Goal: Task Accomplishment & Management: Use online tool/utility

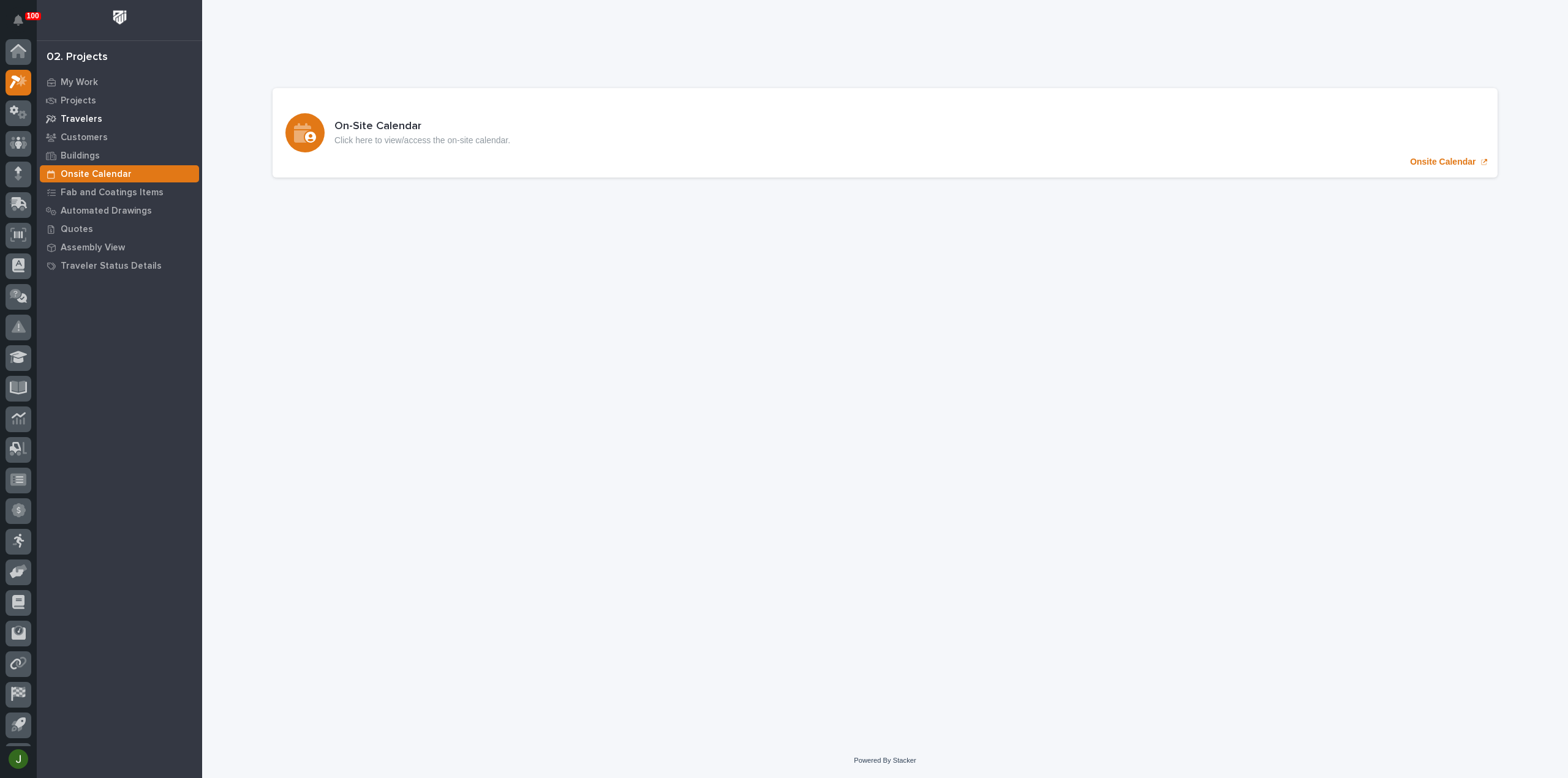
scroll to position [27, 0]
click at [89, 136] on p "Customers" at bounding box center [84, 137] width 47 height 11
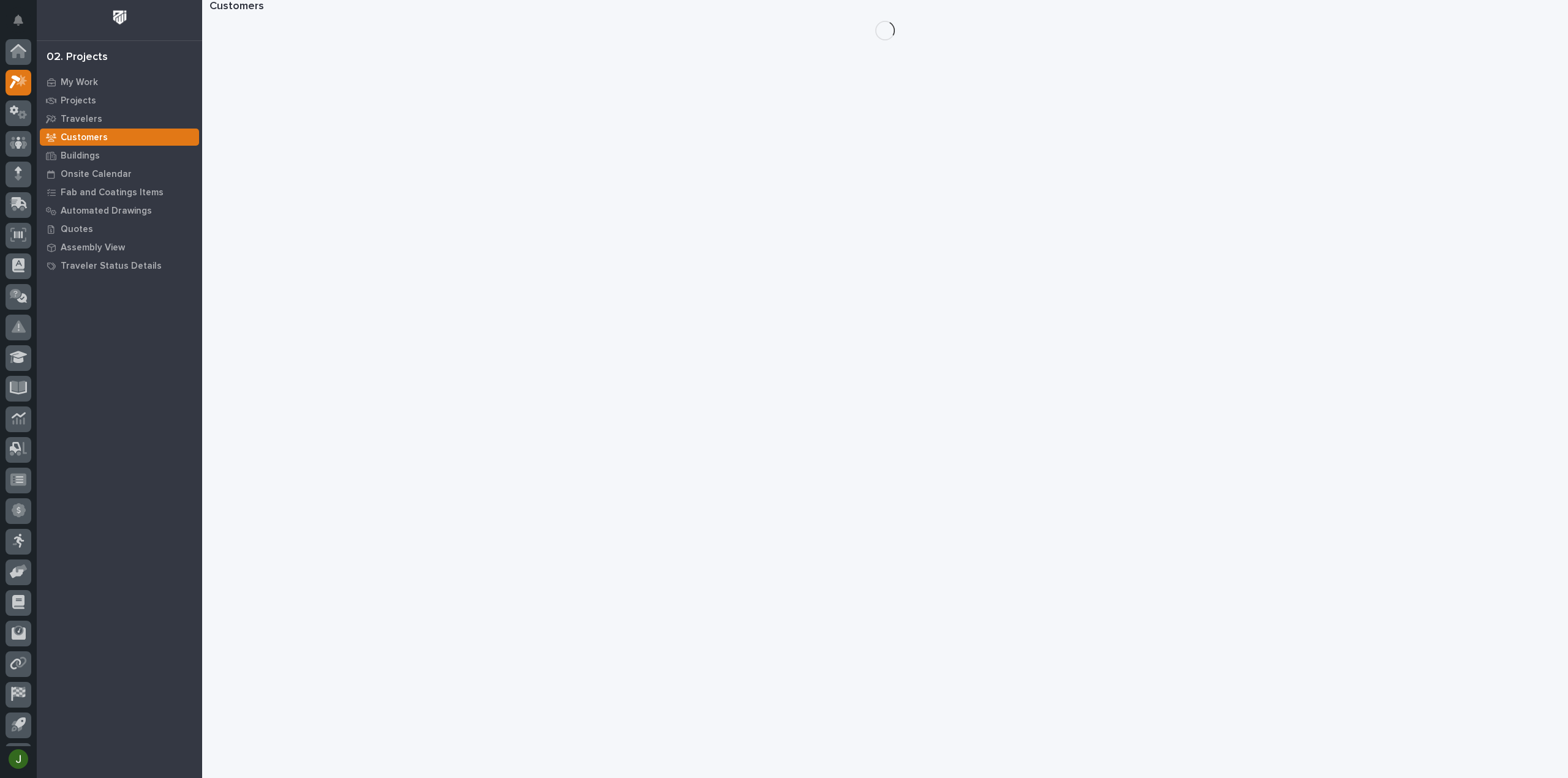
scroll to position [27, 0]
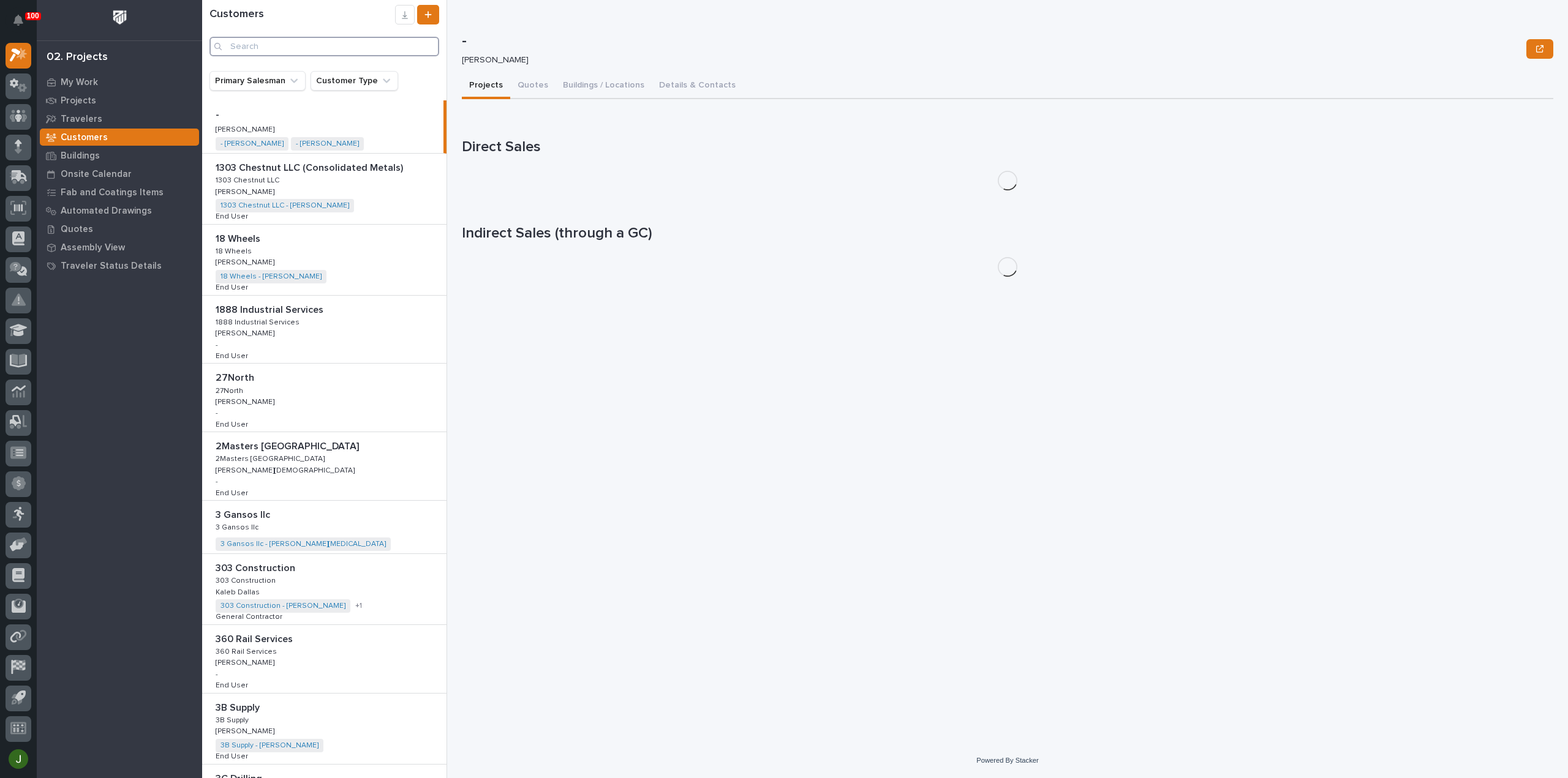
click at [252, 43] on input "Search" at bounding box center [324, 46] width 229 height 19
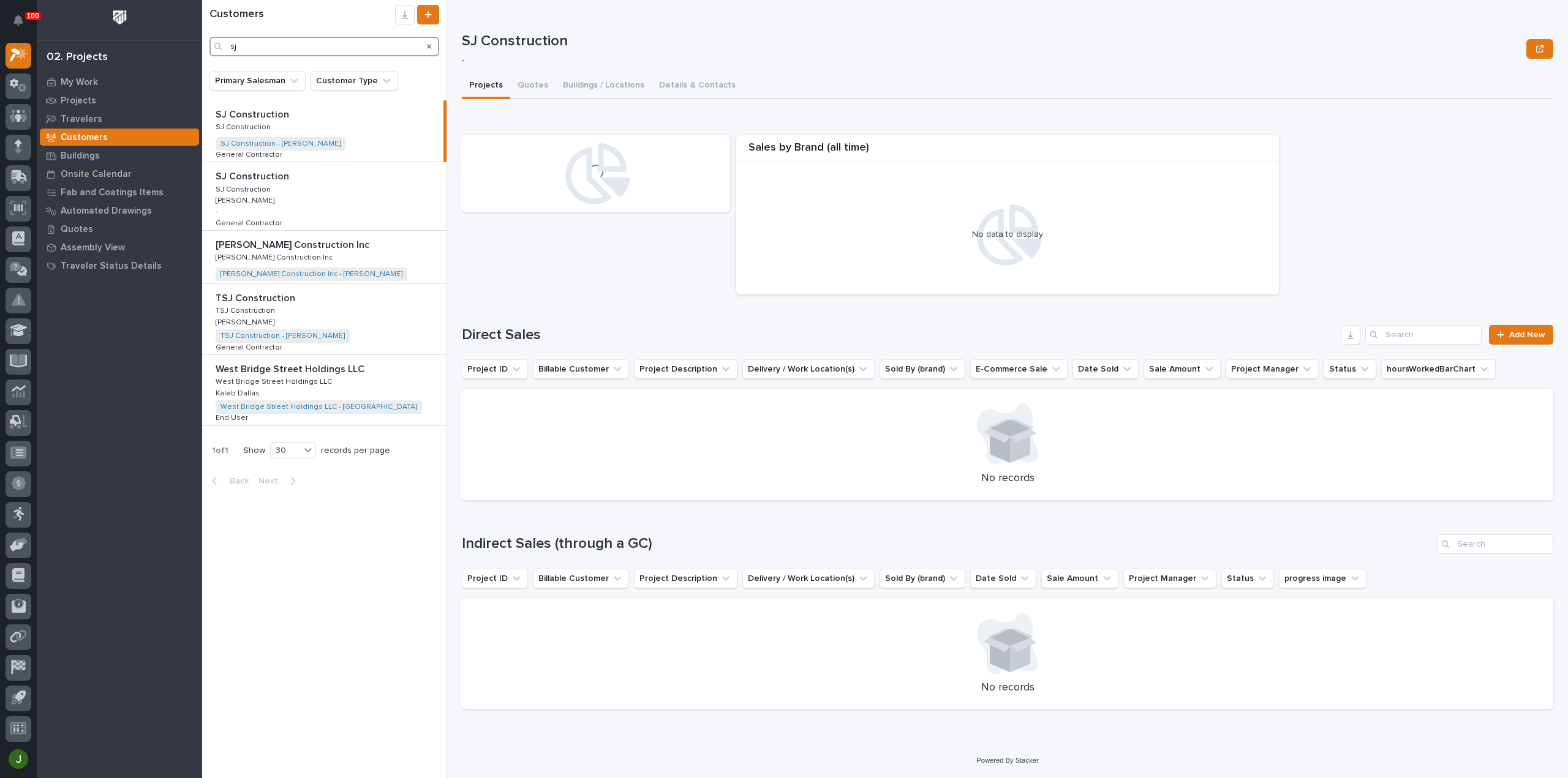
type input "sj"
click at [258, 176] on p "SJ Construction" at bounding box center [254, 175] width 76 height 14
click at [707, 84] on button "Details & Contacts" at bounding box center [697, 86] width 91 height 26
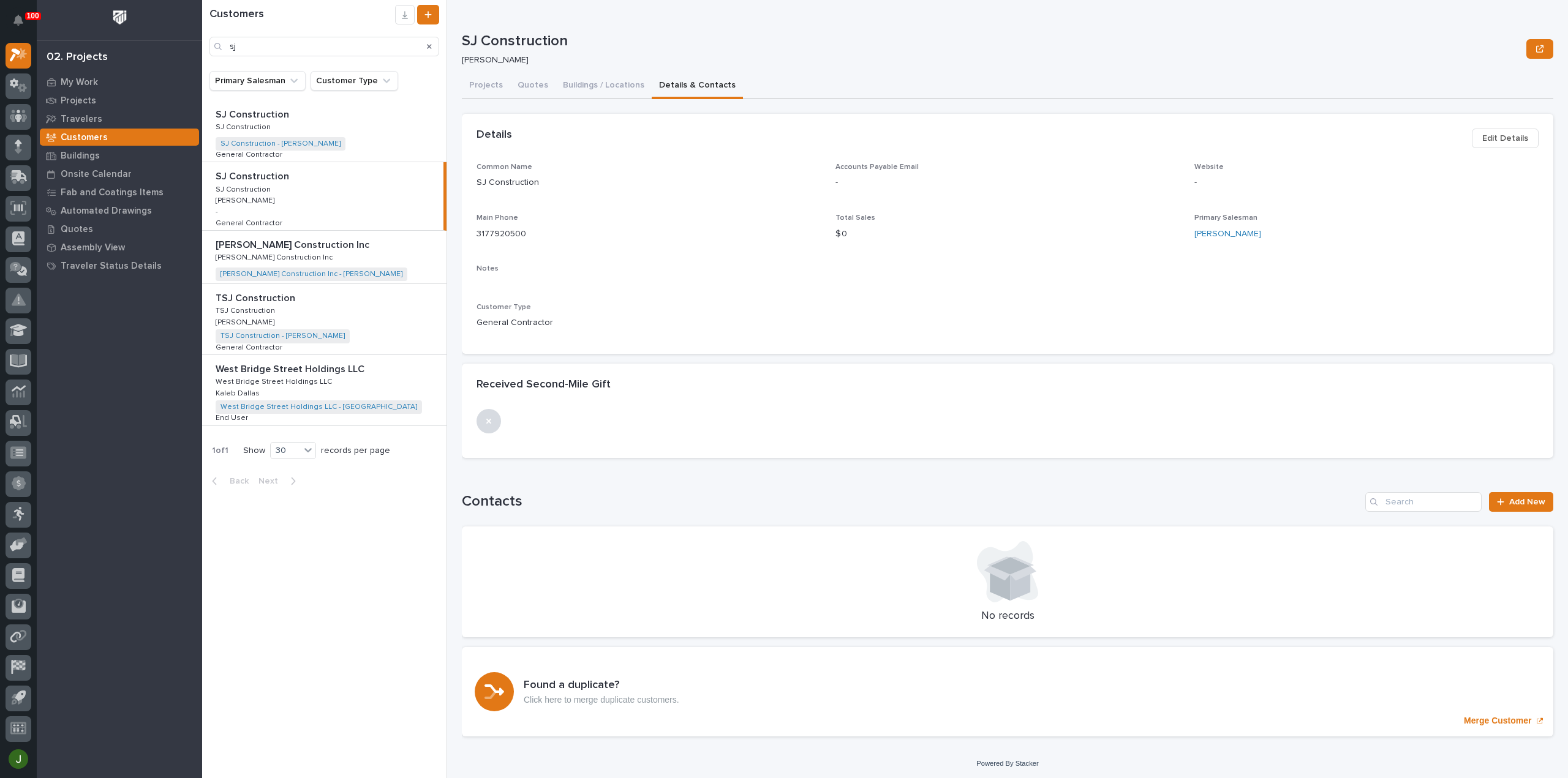
click at [1495, 139] on span "Edit Details" at bounding box center [1505, 138] width 46 height 14
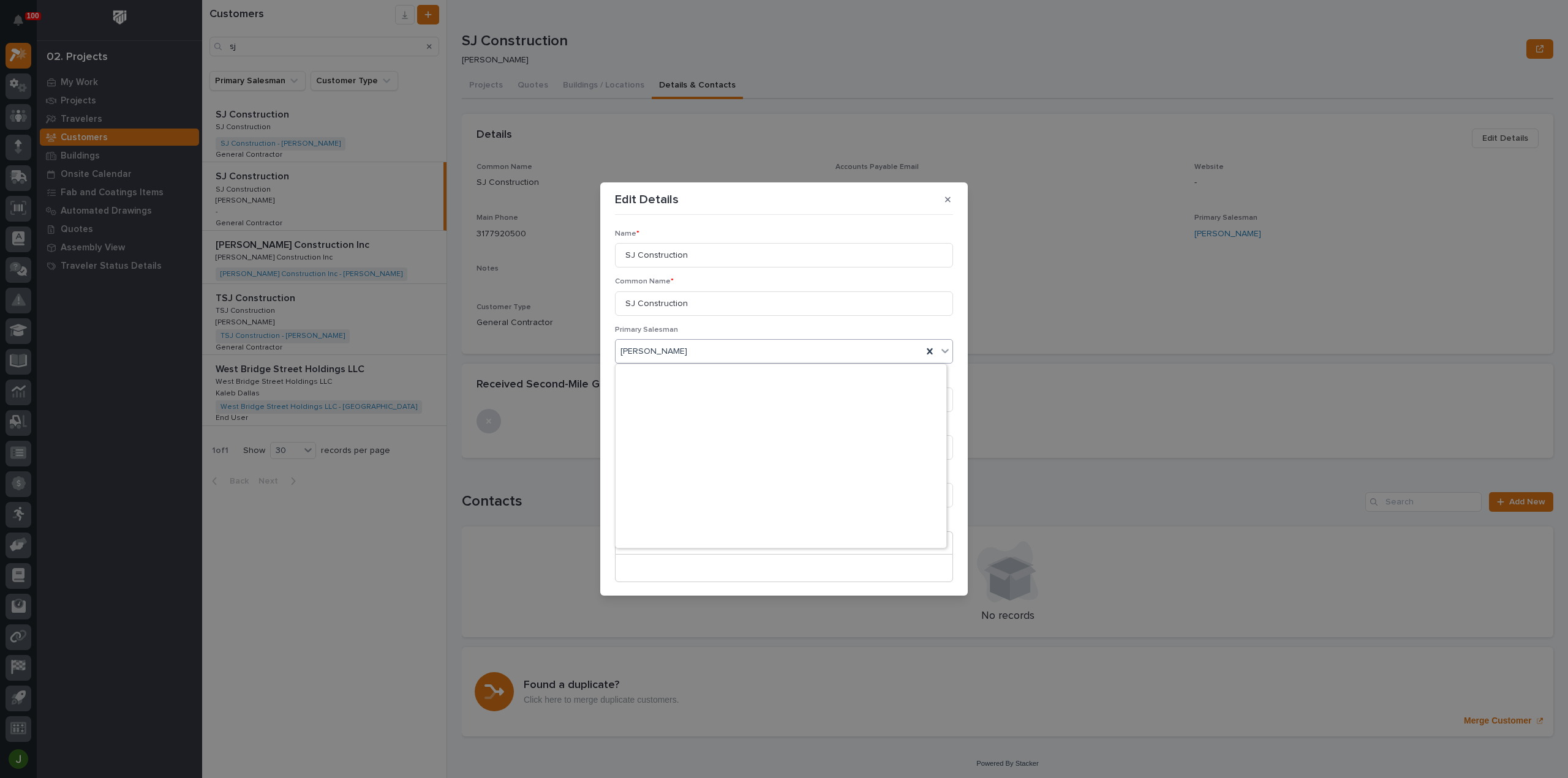
click at [727, 347] on div "[PERSON_NAME]" at bounding box center [769, 352] width 307 height 20
click at [928, 354] on icon at bounding box center [929, 351] width 12 height 12
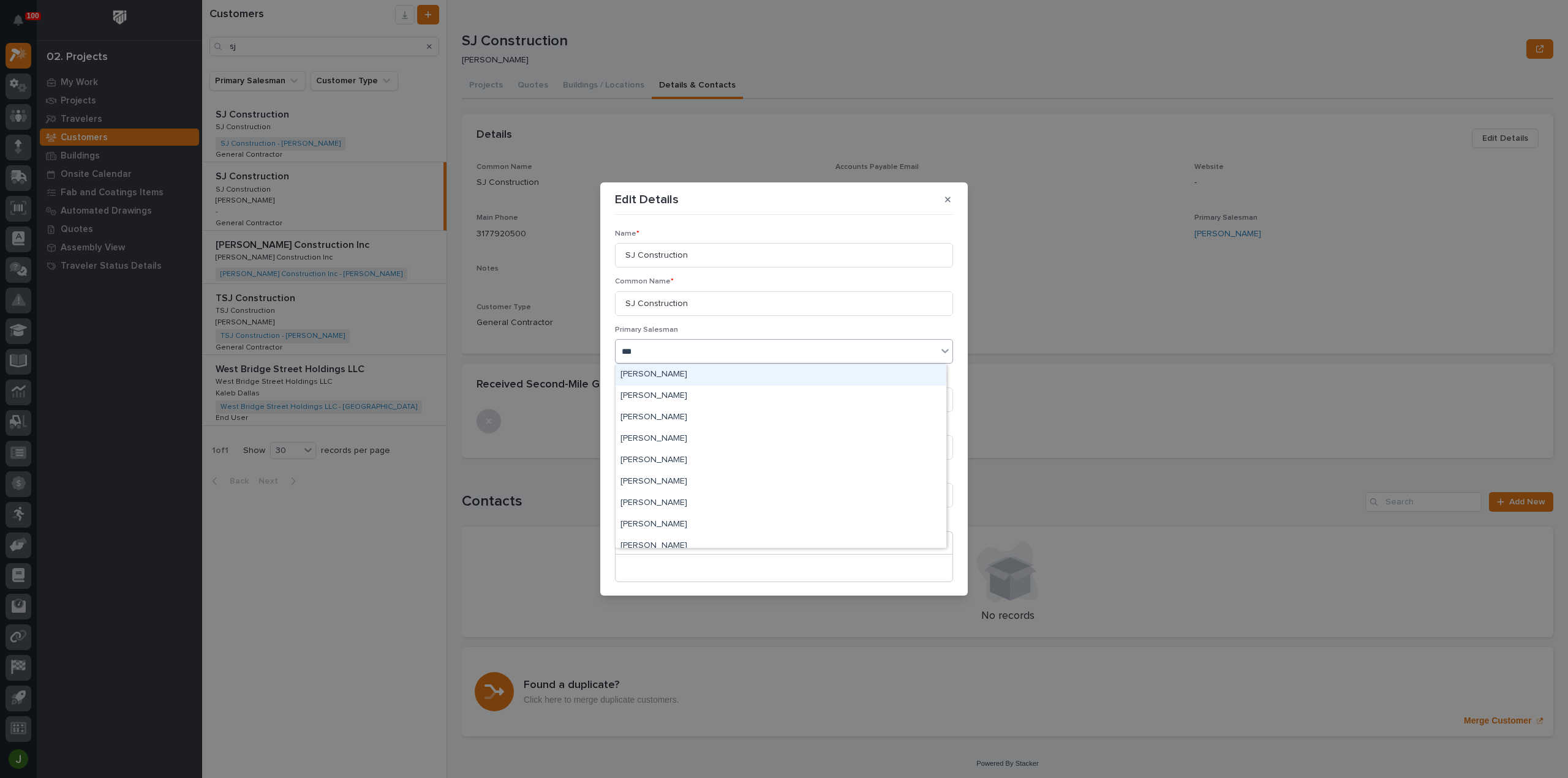
type input "****"
click at [667, 373] on div "[PERSON_NAME]" at bounding box center [781, 375] width 331 height 22
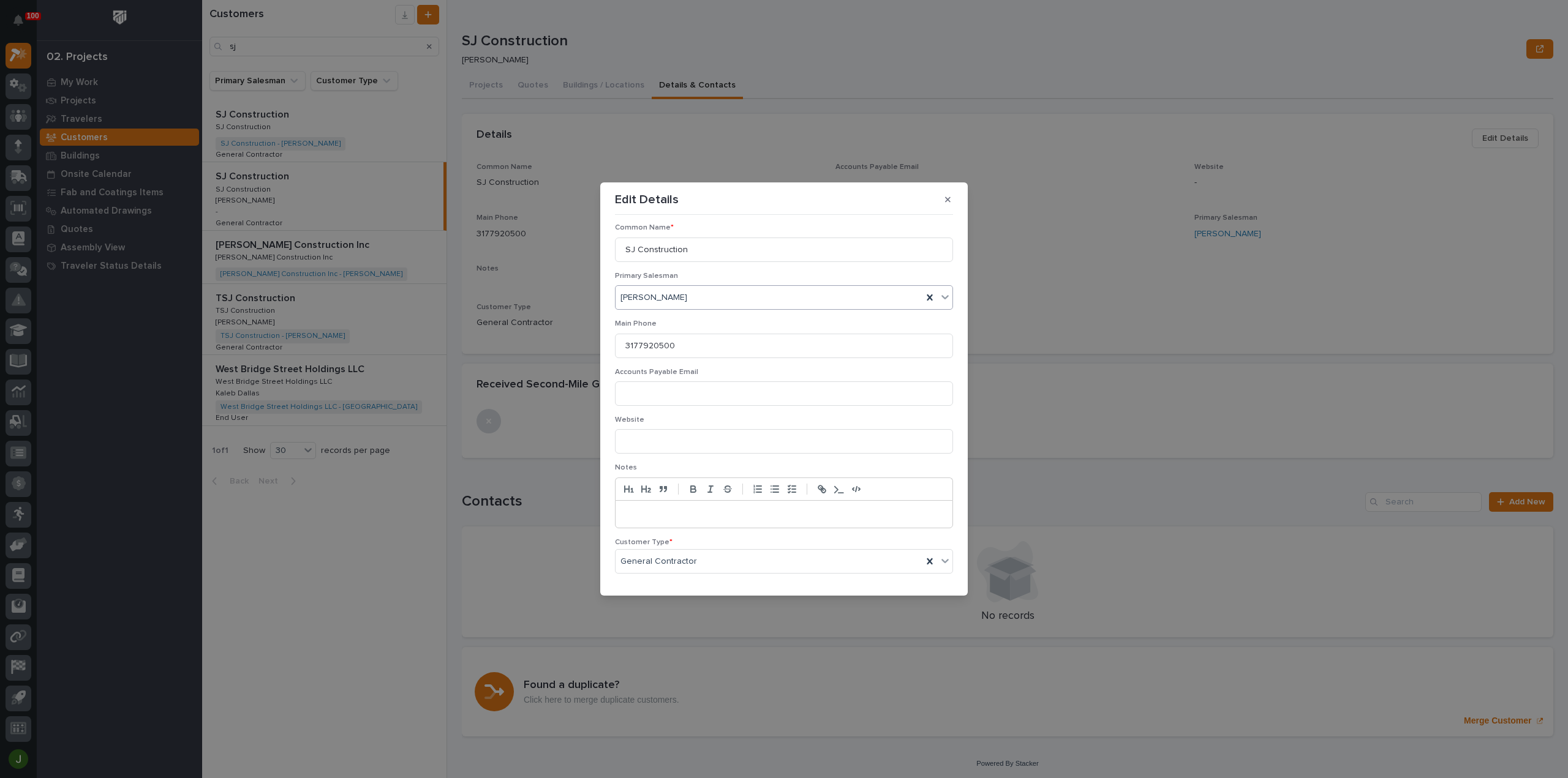
scroll to position [92, 0]
click at [923, 573] on span "Save" at bounding box center [933, 575] width 20 height 11
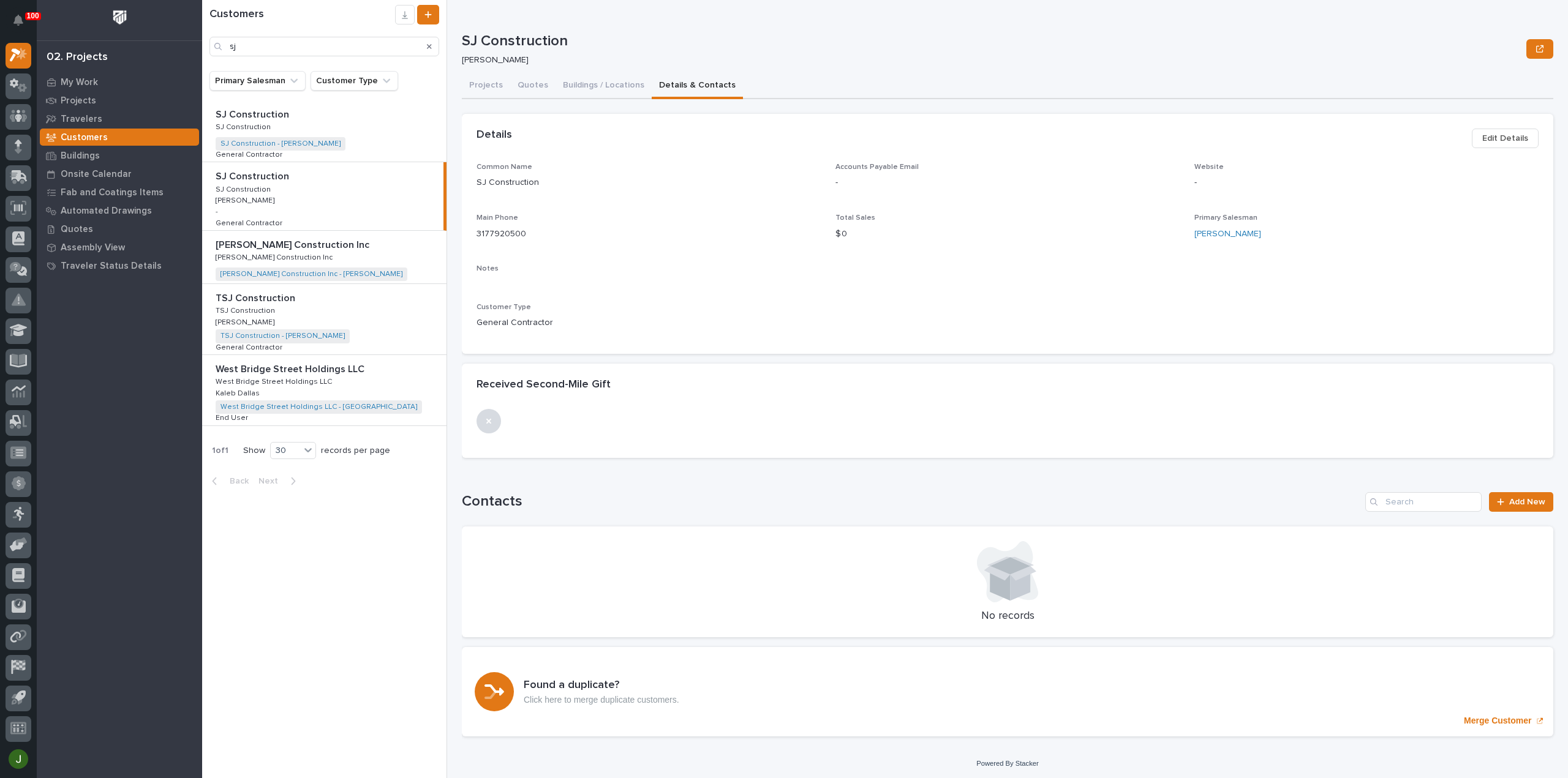
click at [339, 124] on div "SJ Construction SJ Construction SJ Construction SJ Construction SJ Construction…" at bounding box center [324, 131] width 245 height 61
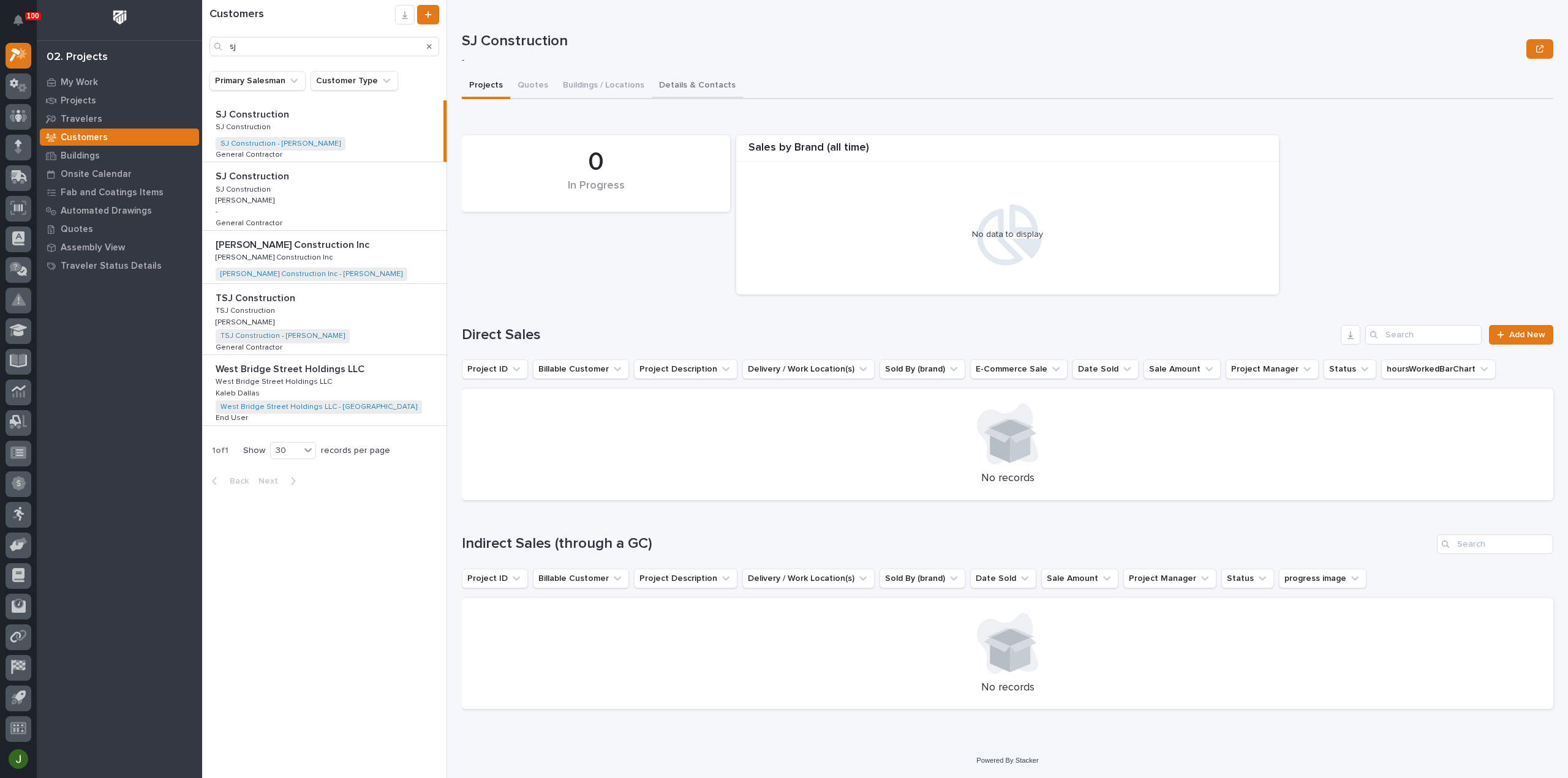
click at [695, 84] on button "Details & Contacts" at bounding box center [697, 86] width 91 height 26
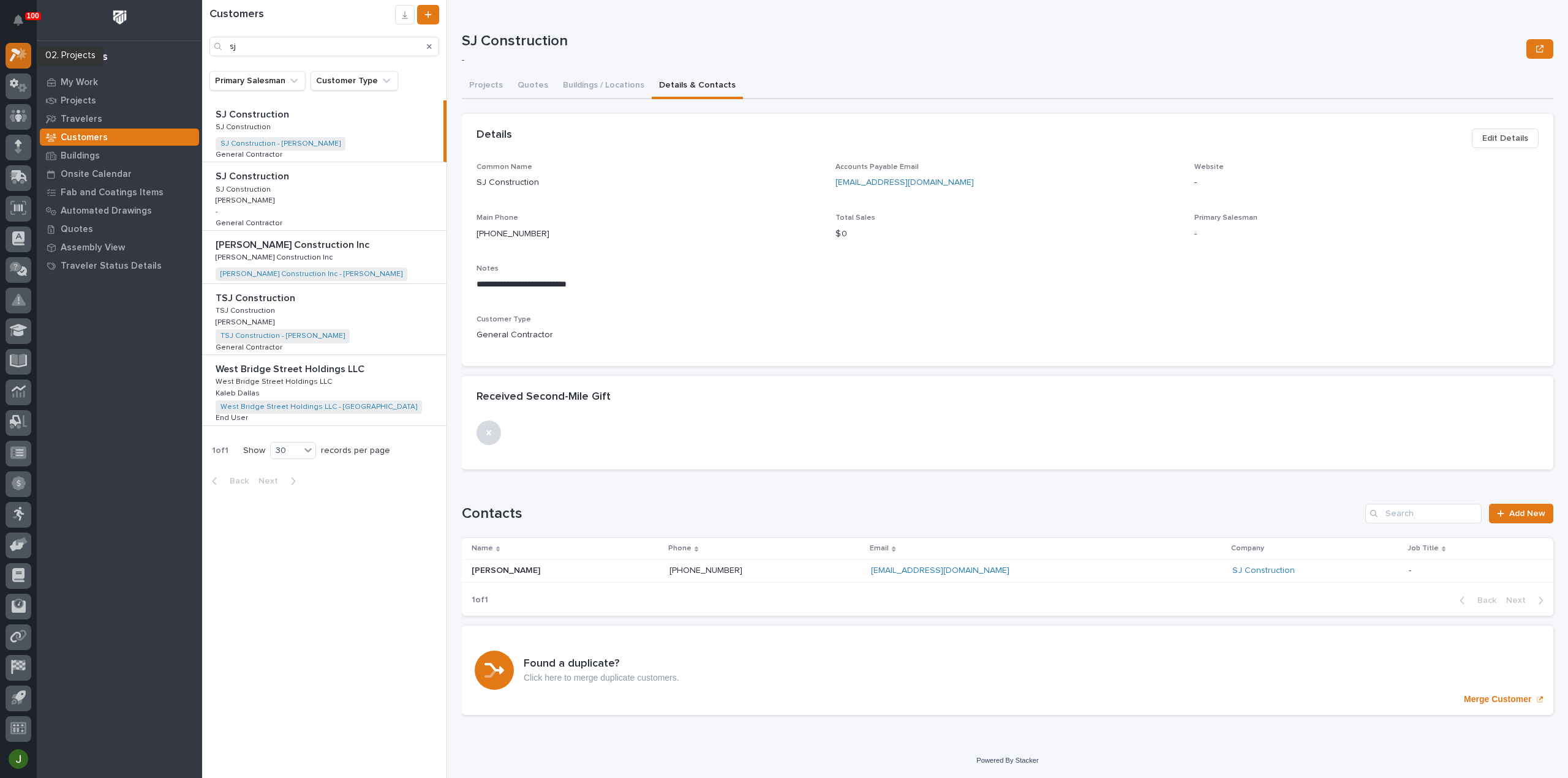
click at [19, 55] on icon at bounding box center [19, 55] width 18 height 14
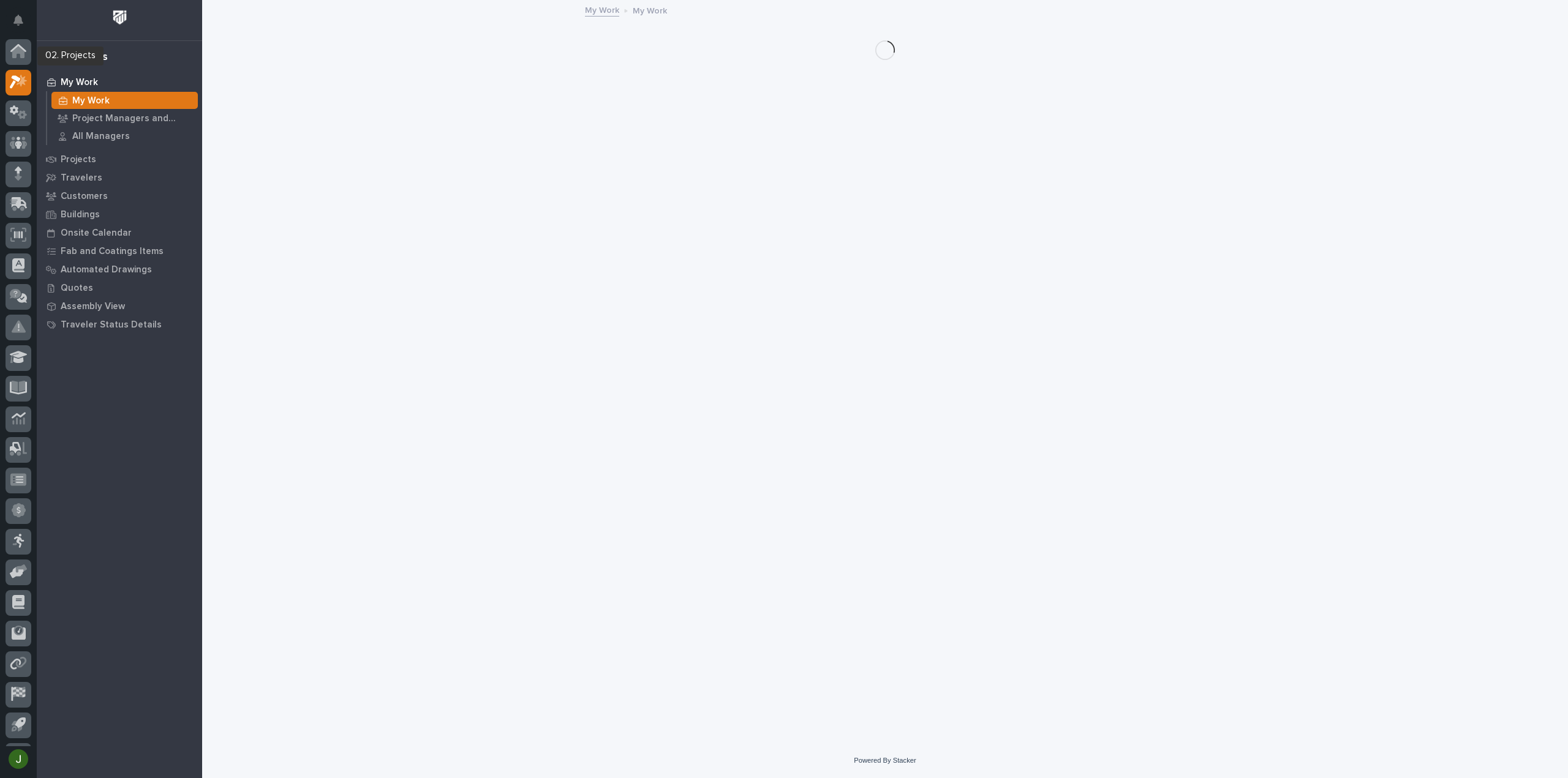
scroll to position [27, 0]
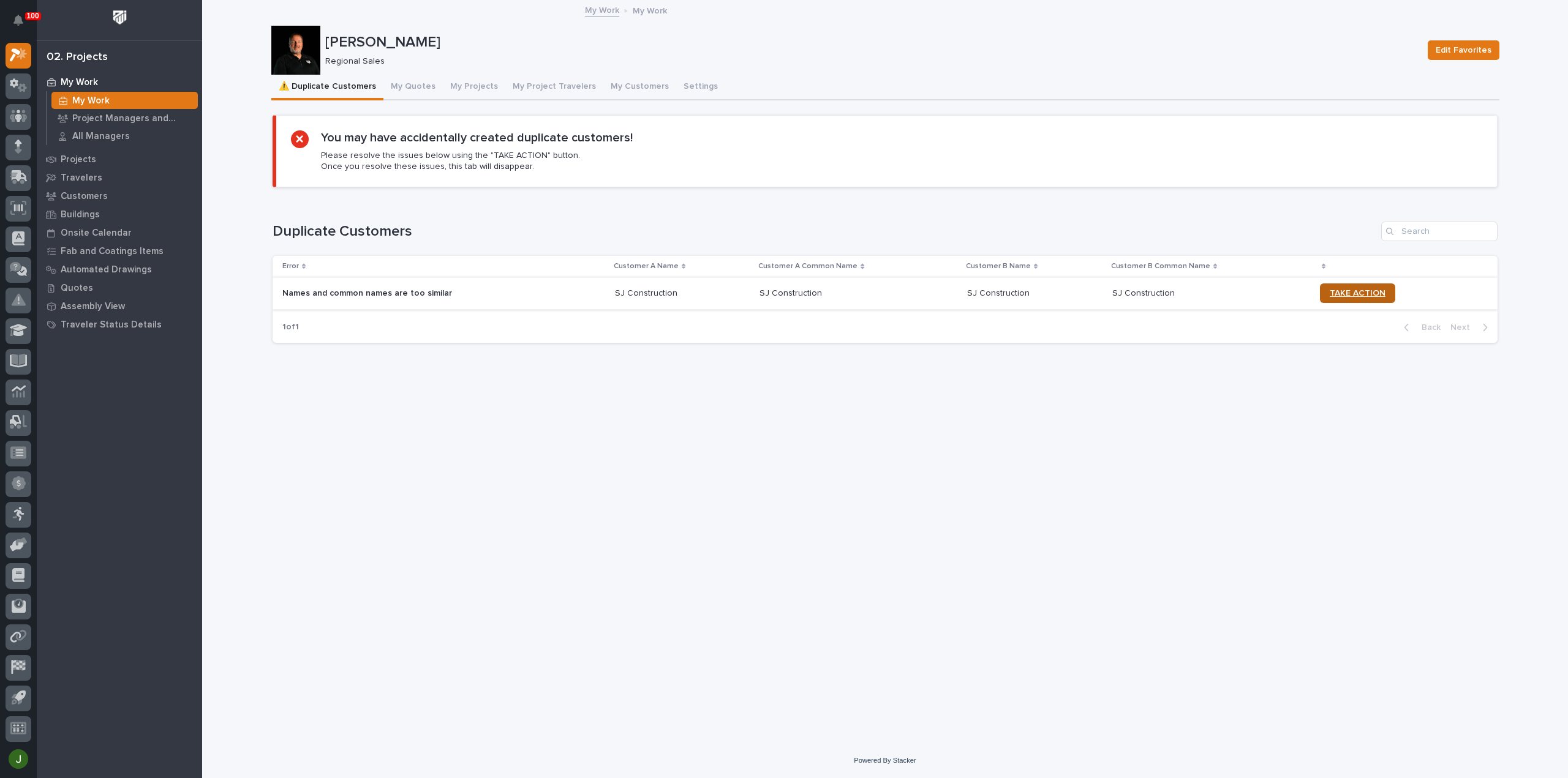
click at [1340, 289] on span "TAKE ACTION" at bounding box center [1357, 293] width 55 height 9
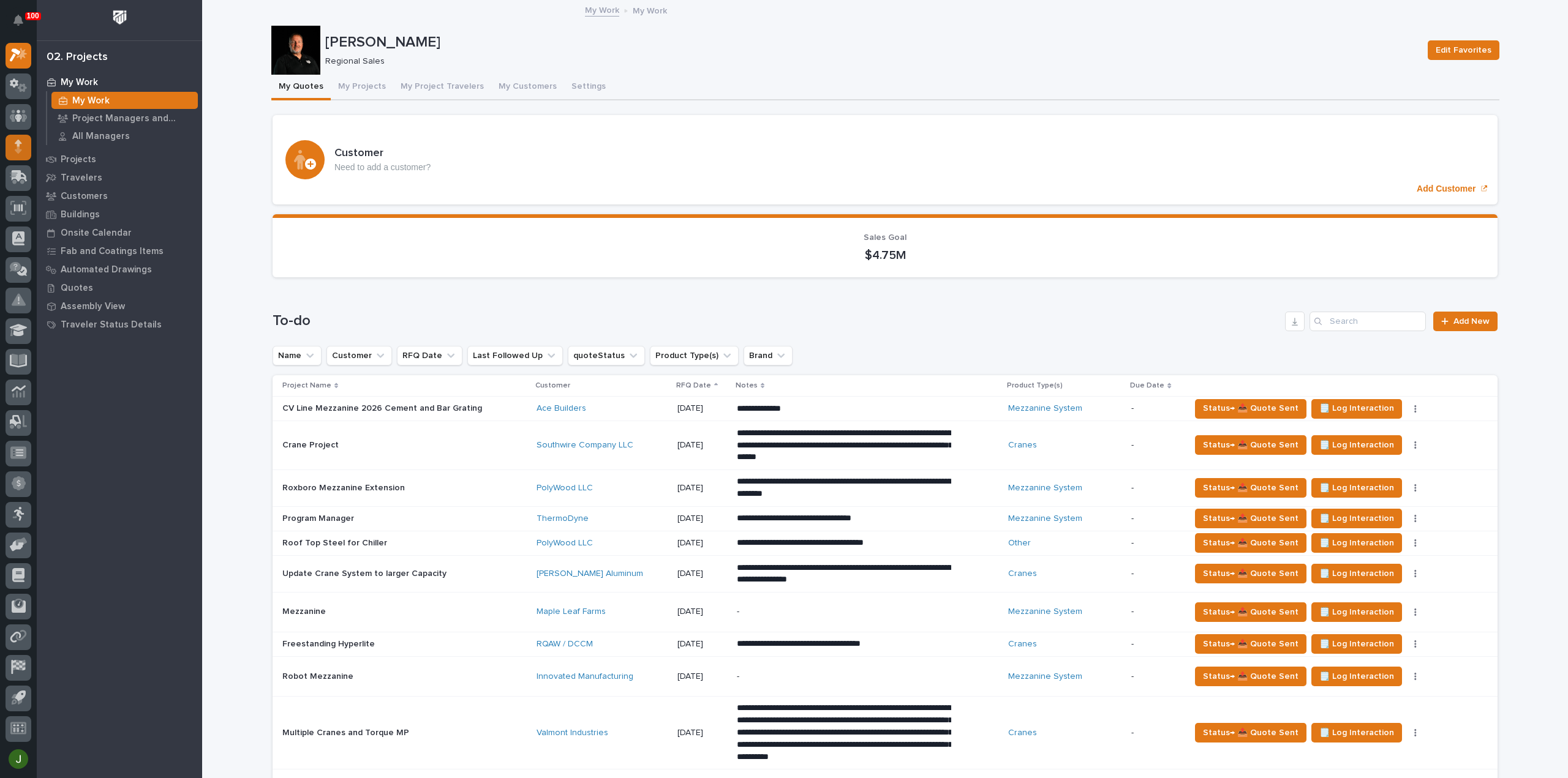
click at [14, 145] on div at bounding box center [19, 147] width 26 height 26
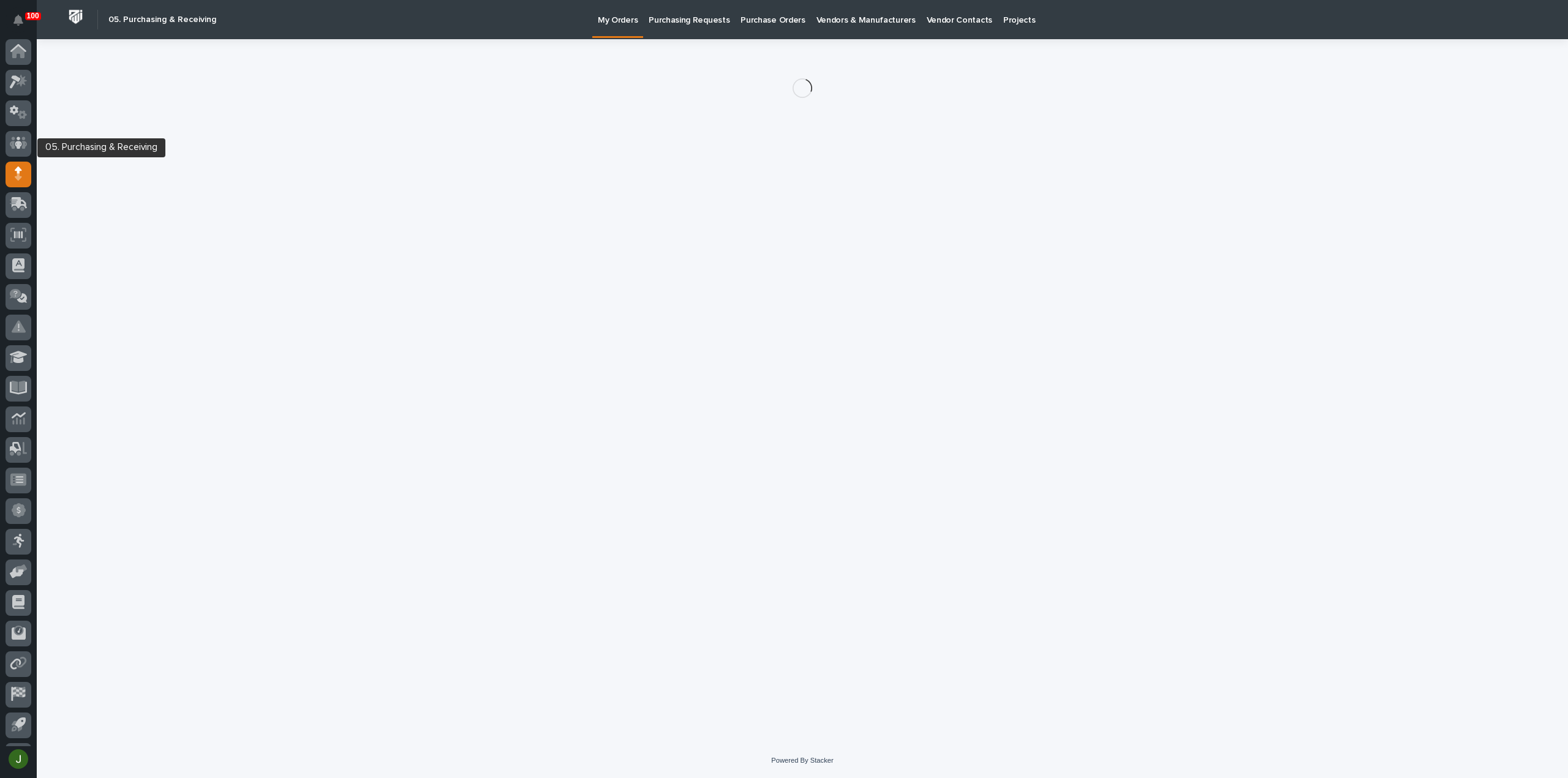
scroll to position [27, 0]
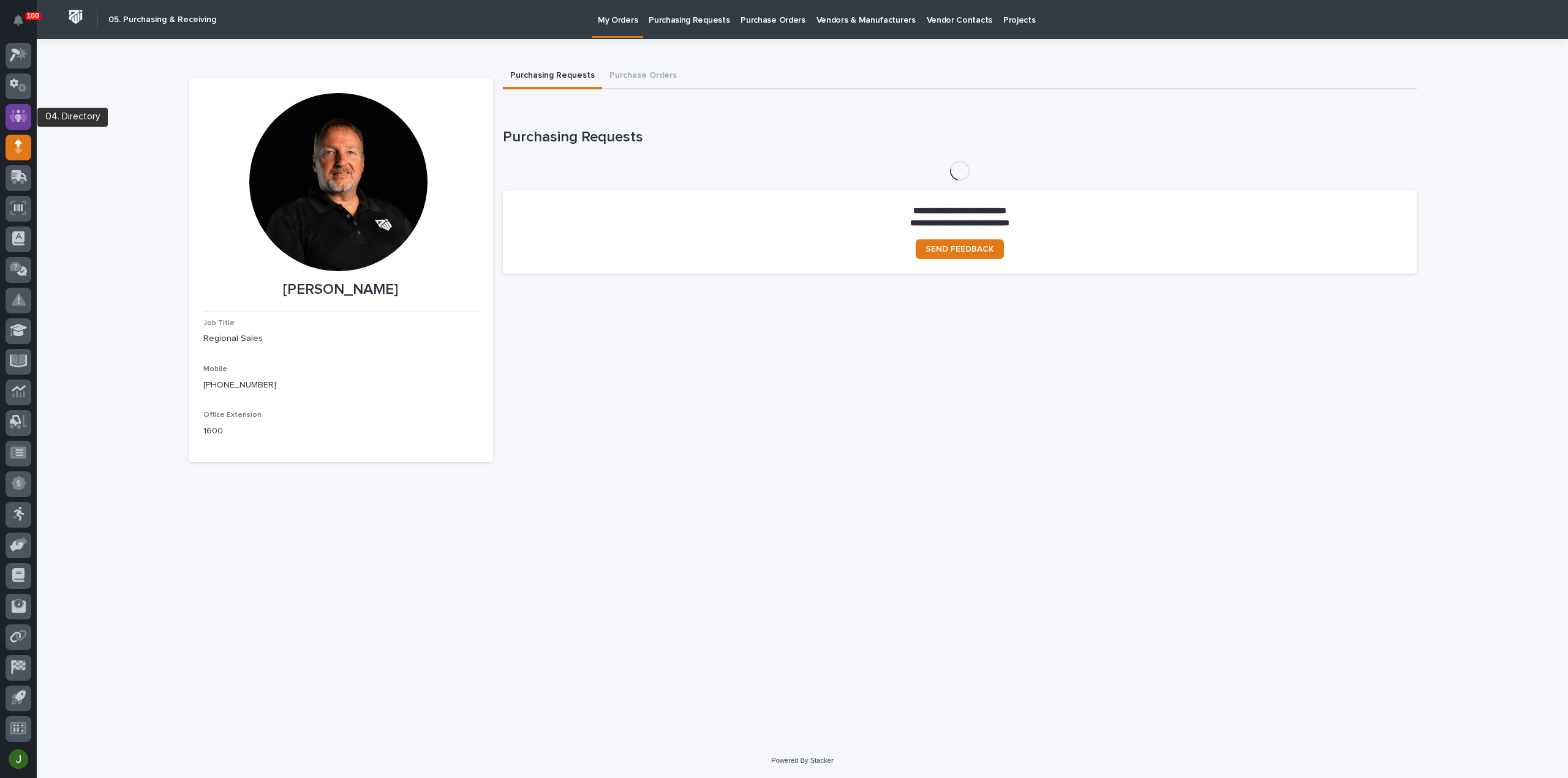
click at [19, 107] on div at bounding box center [19, 117] width 26 height 26
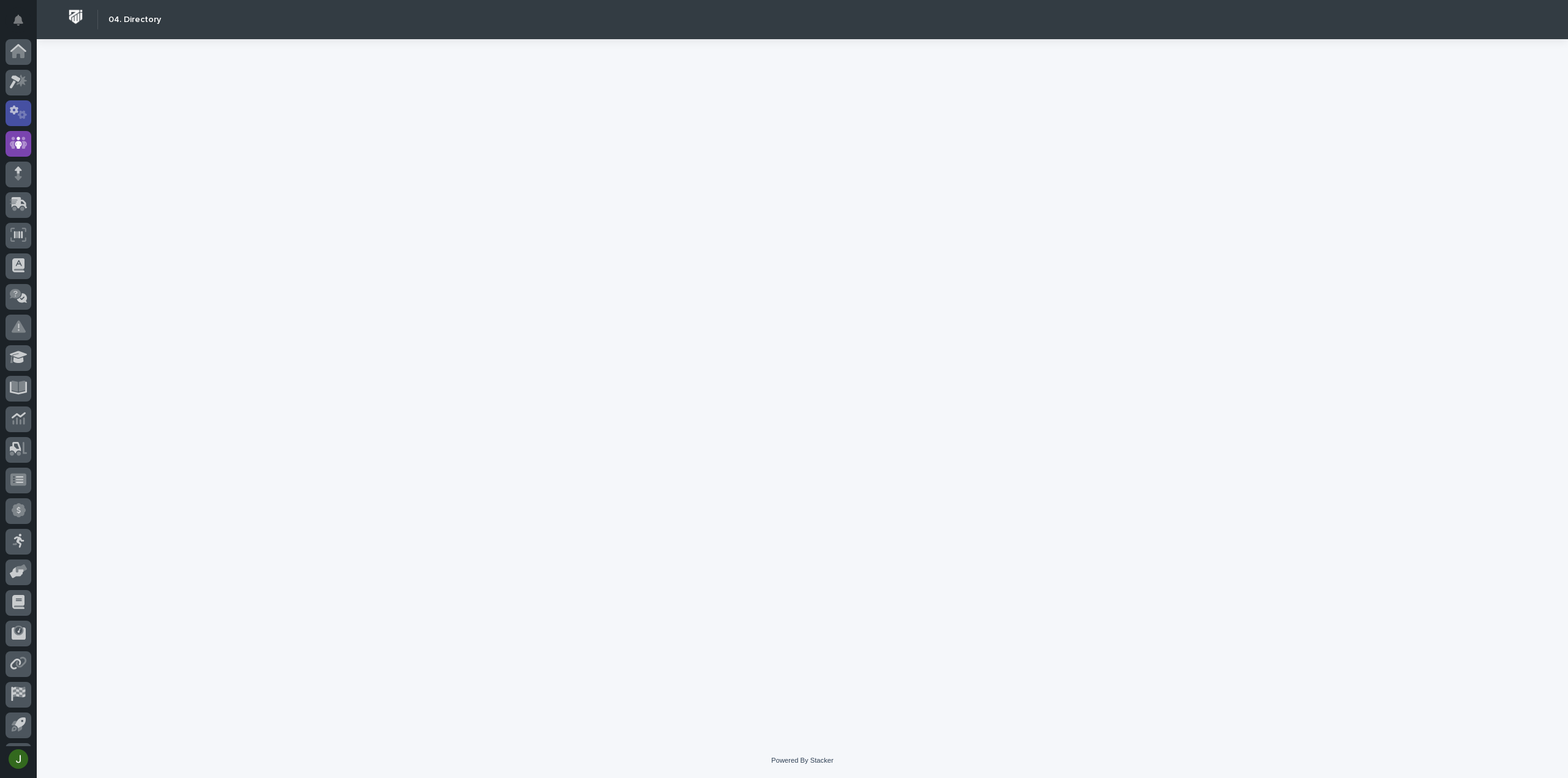
scroll to position [27, 0]
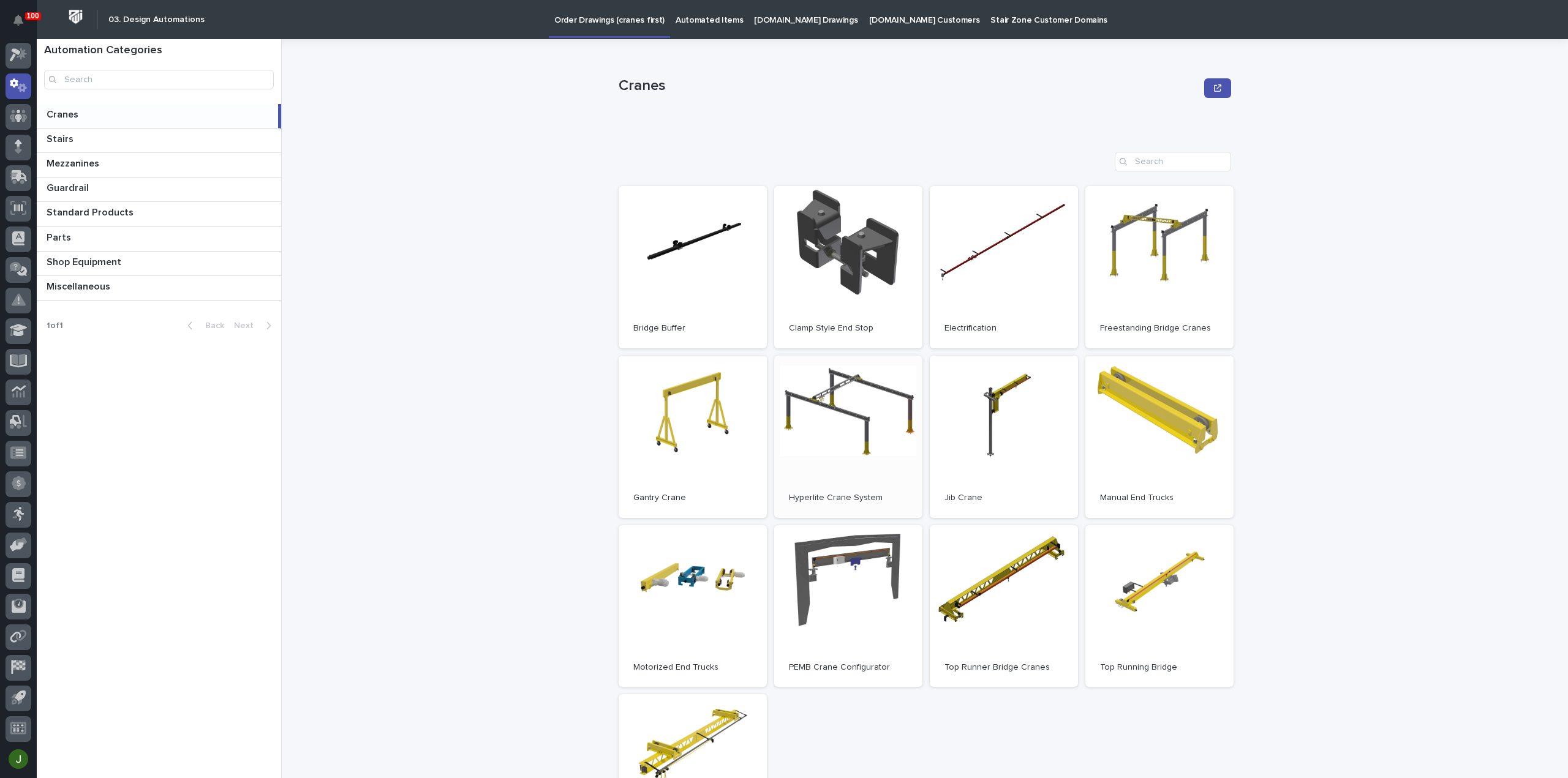
click at [844, 429] on link "Open" at bounding box center [848, 437] width 148 height 163
click at [1159, 245] on link "Open" at bounding box center [1159, 267] width 148 height 163
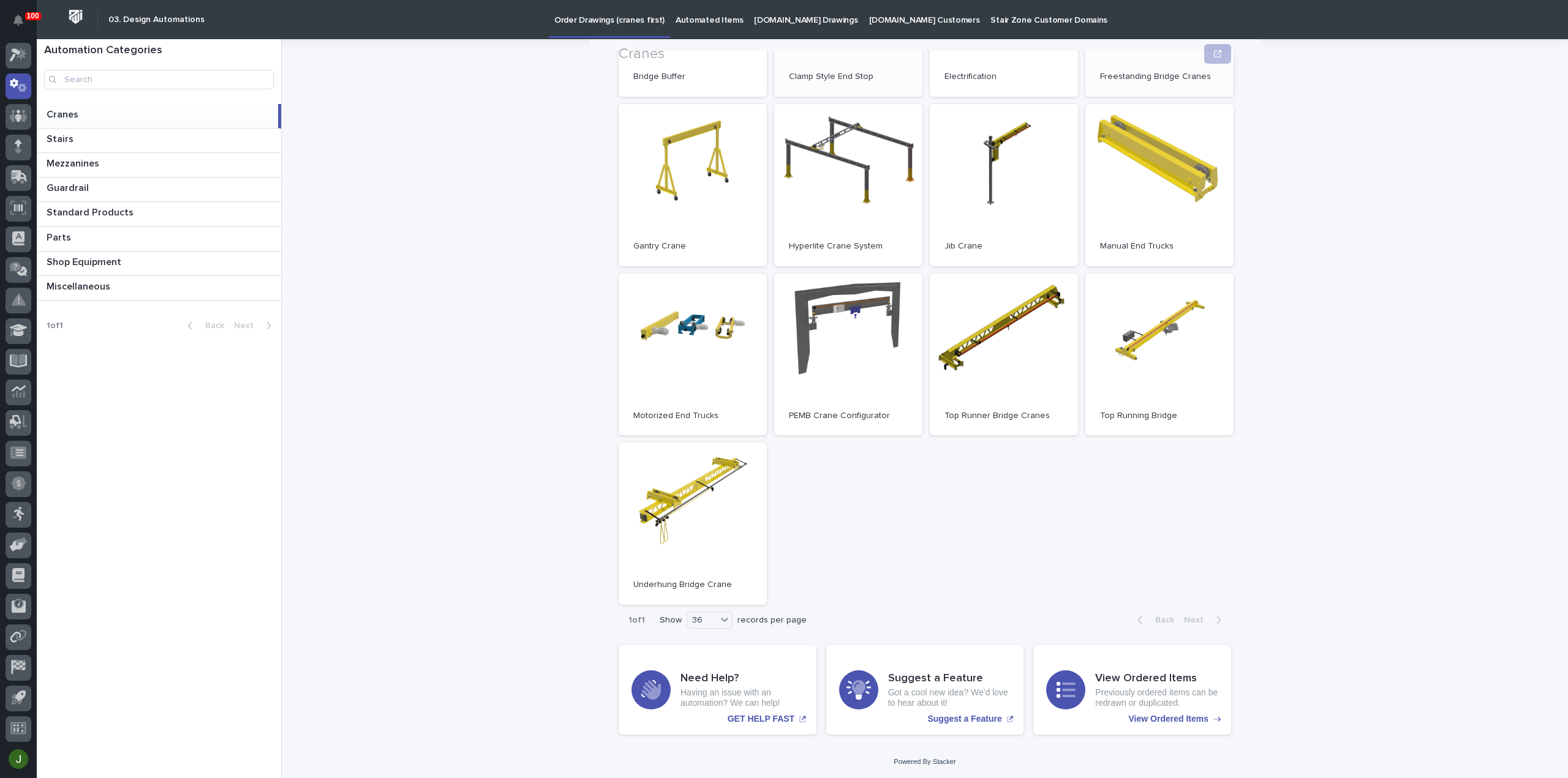
scroll to position [252, 0]
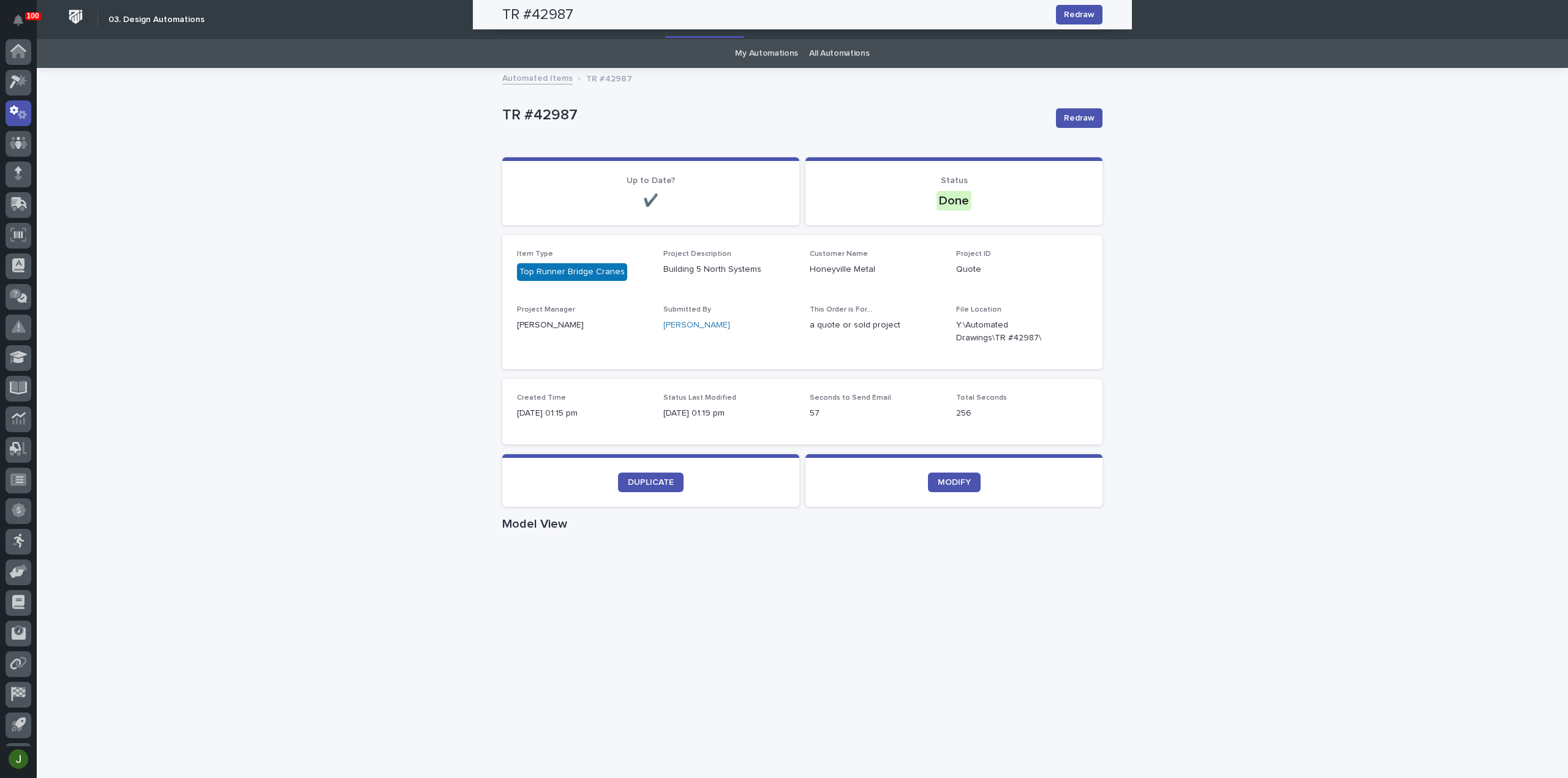
scroll to position [27, 0]
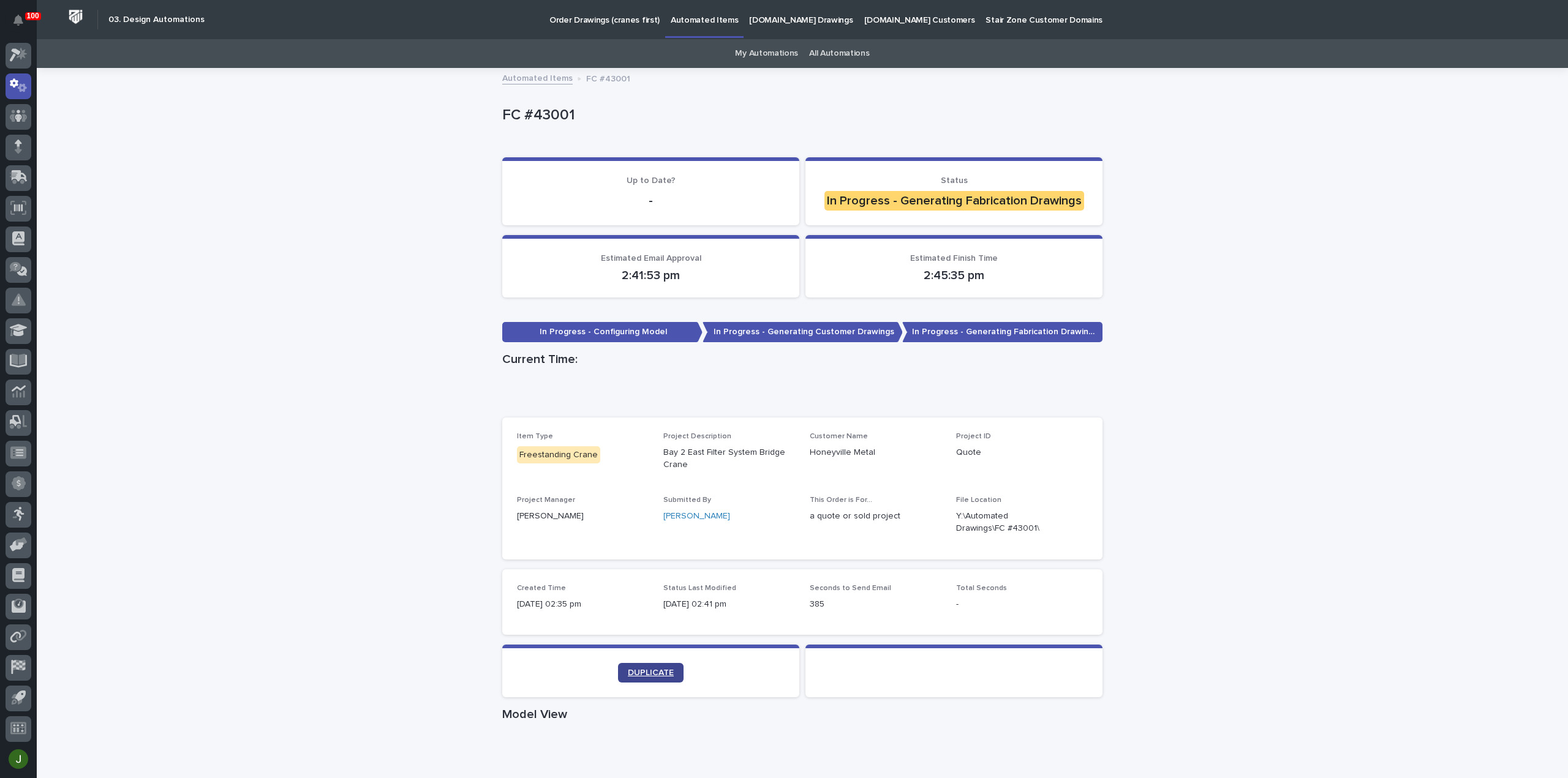
click at [643, 671] on span "DUPLICATE" at bounding box center [651, 673] width 46 height 9
